Goal: Task Accomplishment & Management: Manage account settings

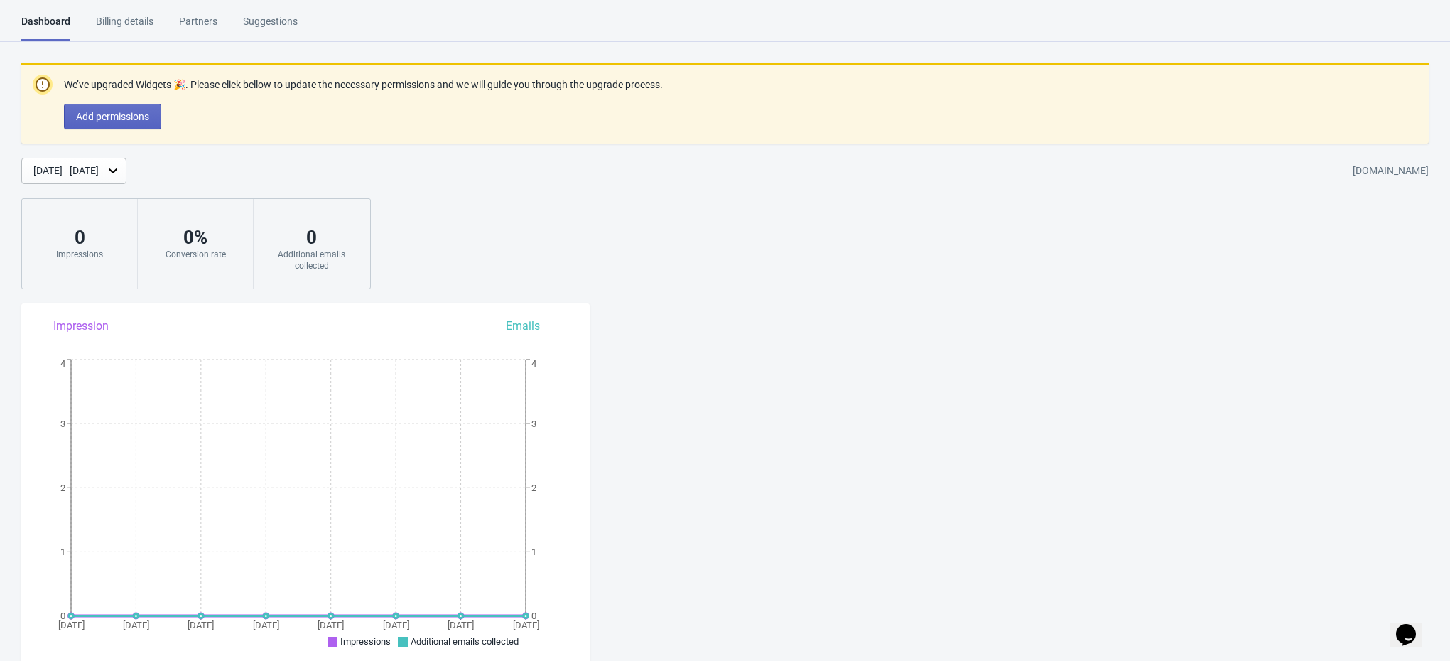
click at [152, 31] on div "Billing details" at bounding box center [125, 26] width 58 height 25
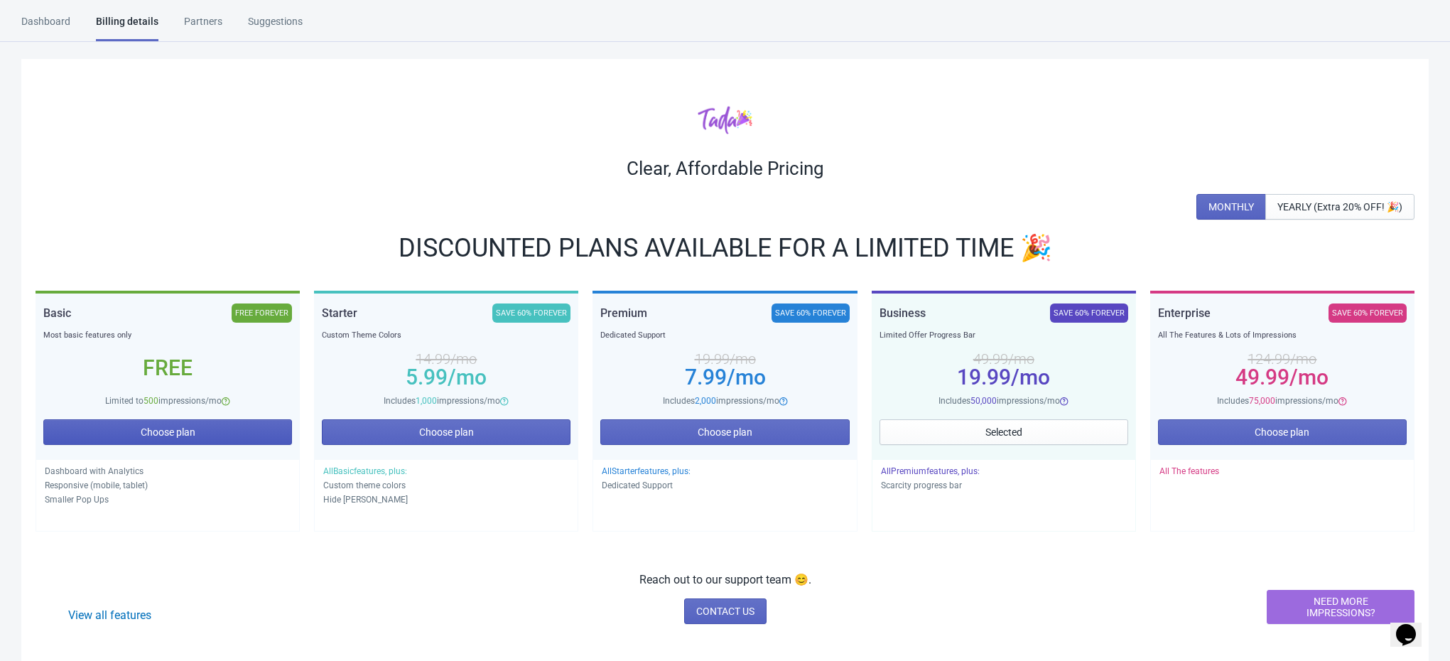
click at [188, 433] on span "Choose plan" at bounding box center [168, 431] width 55 height 11
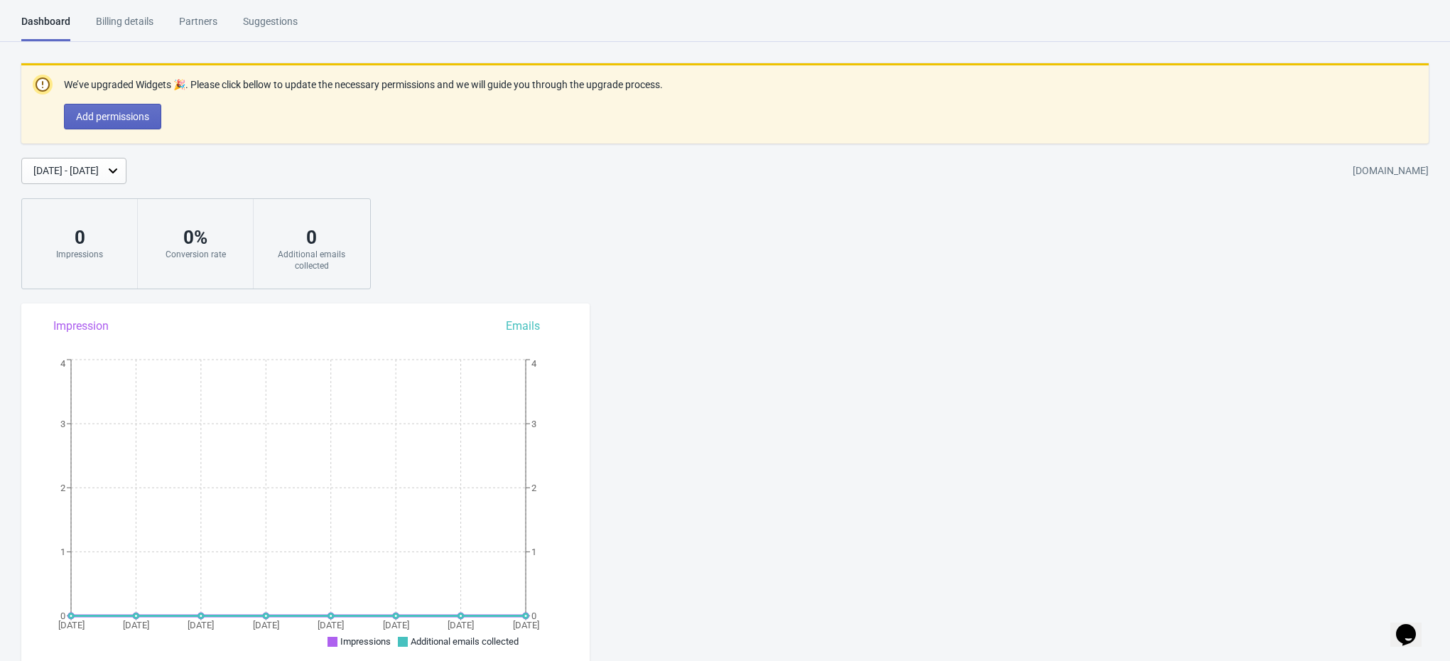
click at [119, 14] on div "Billing details" at bounding box center [125, 26] width 58 height 25
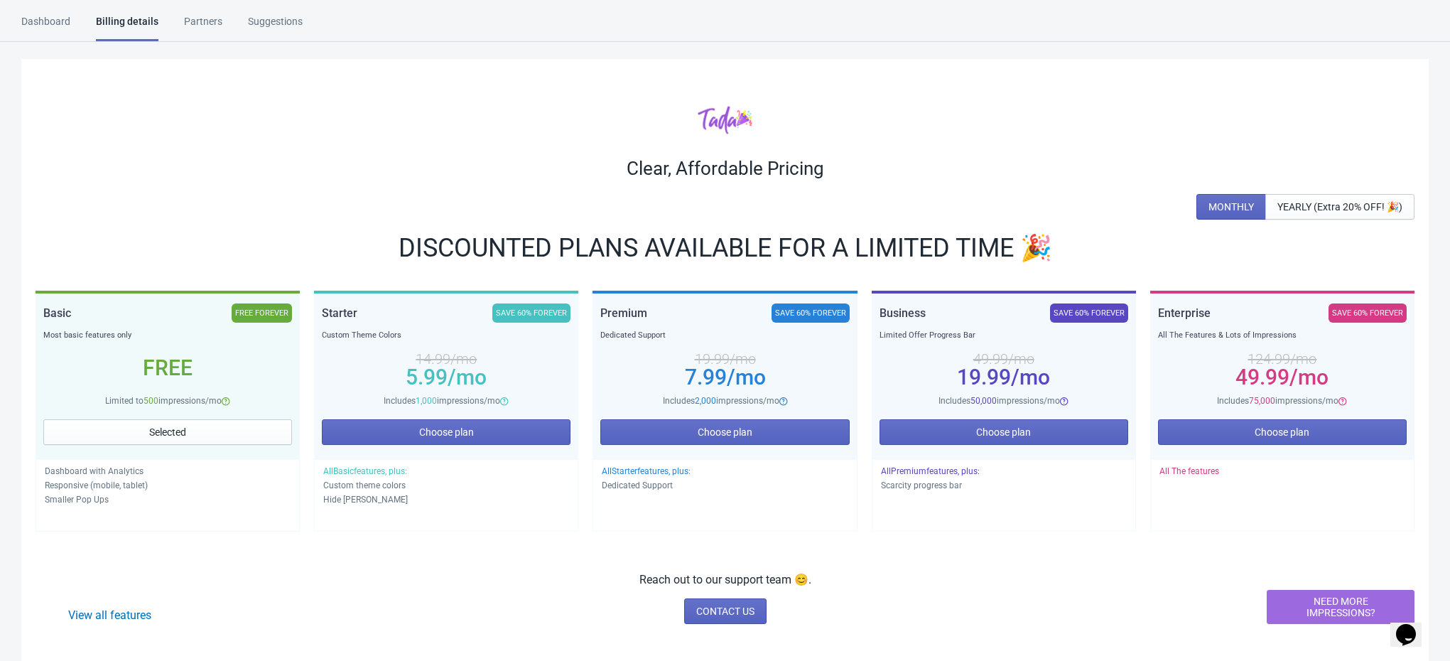
click at [203, 21] on div "Partners" at bounding box center [203, 26] width 38 height 25
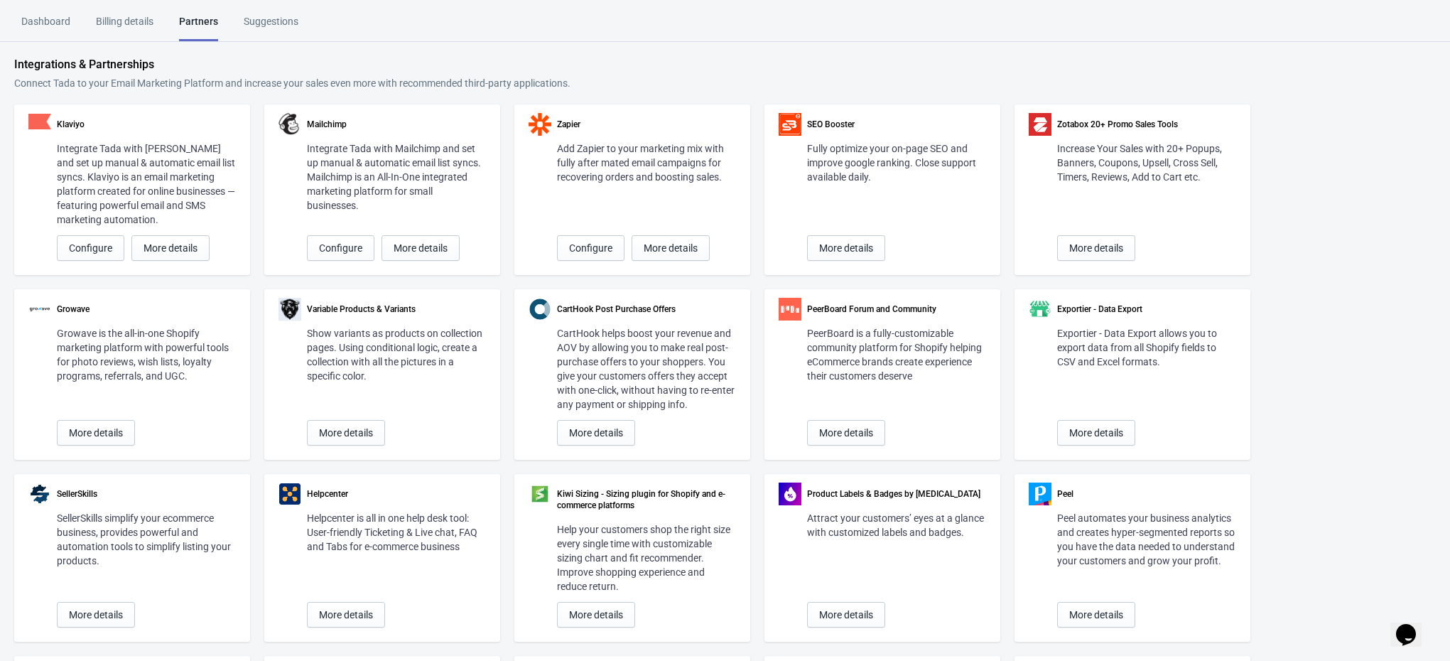
click at [99, 21] on div "Billing details" at bounding box center [125, 26] width 58 height 25
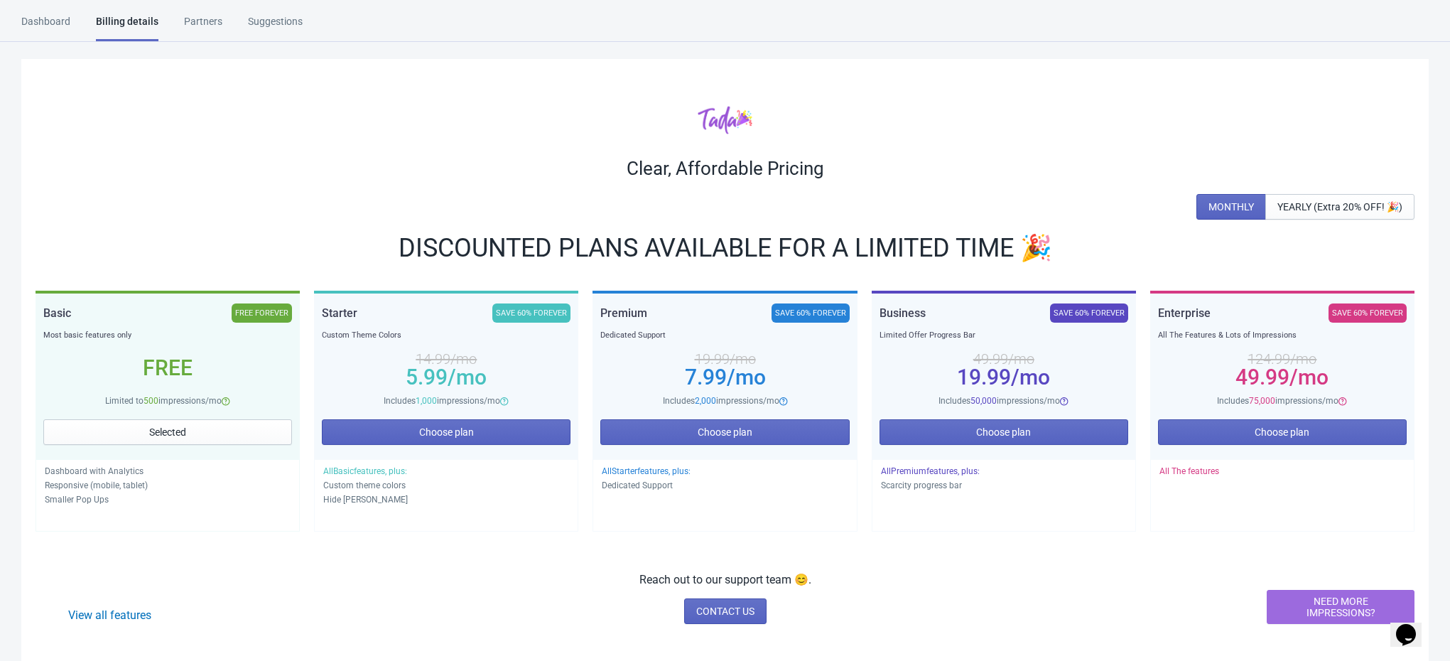
click at [203, 23] on div "Partners" at bounding box center [203, 26] width 38 height 25
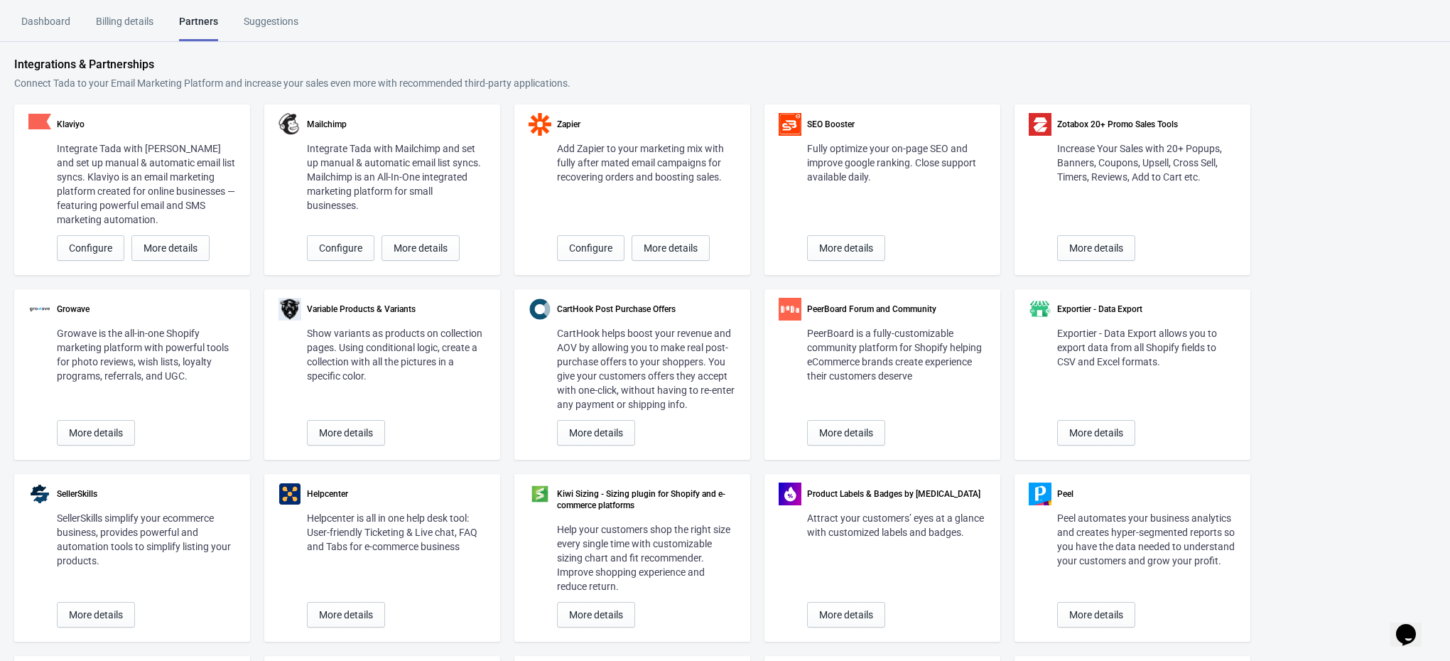
click at [286, 28] on div "Suggestions" at bounding box center [271, 26] width 55 height 25
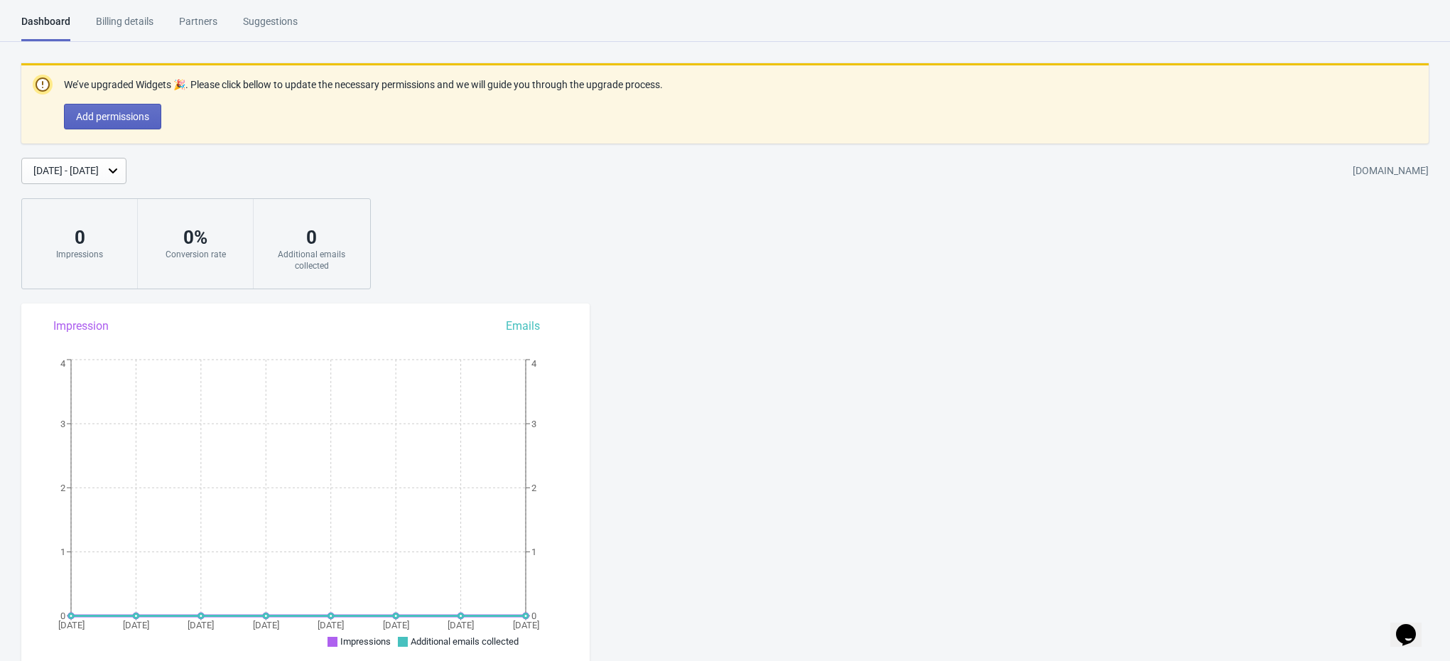
click at [144, 26] on div "Billing details" at bounding box center [125, 26] width 58 height 25
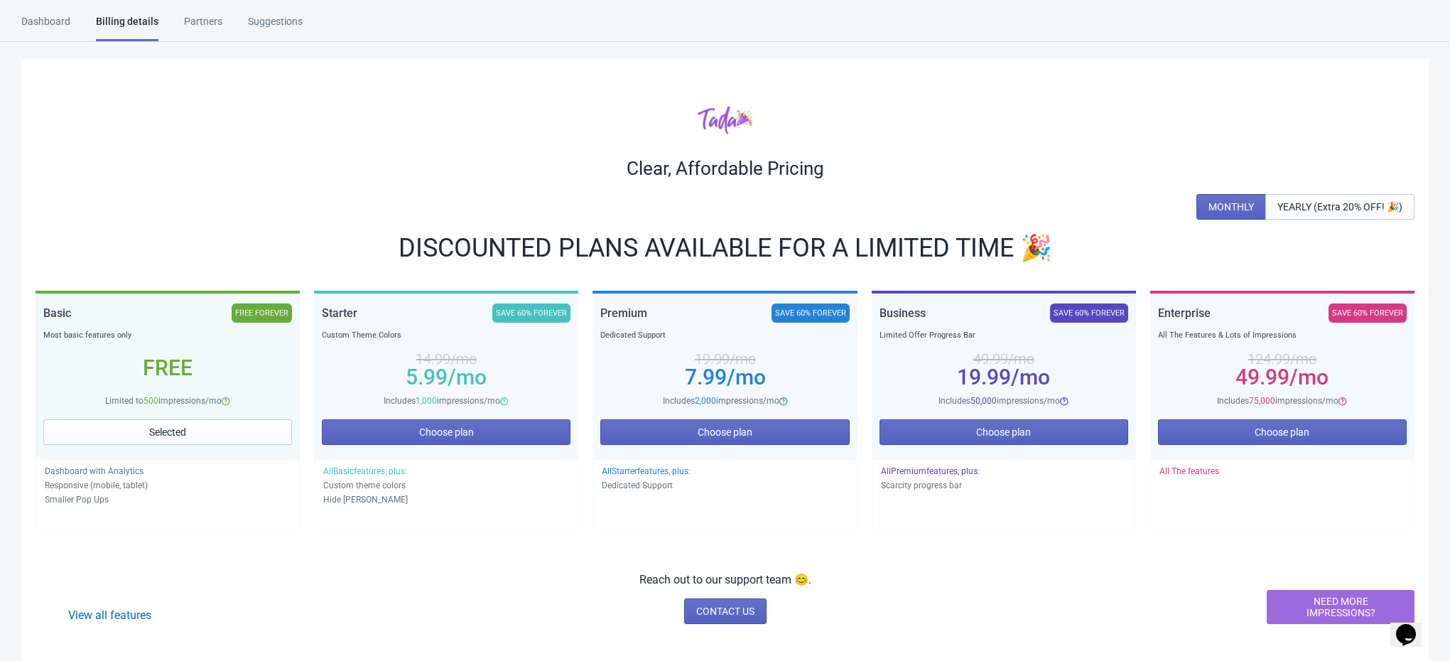
click at [25, 14] on div "Dashboard Billing details Partners Suggestions Dashboard Billing details Partne…" at bounding box center [725, 28] width 1450 height 28
click at [36, 20] on div "Dashboard" at bounding box center [45, 26] width 49 height 25
